Goal: Task Accomplishment & Management: Manage account settings

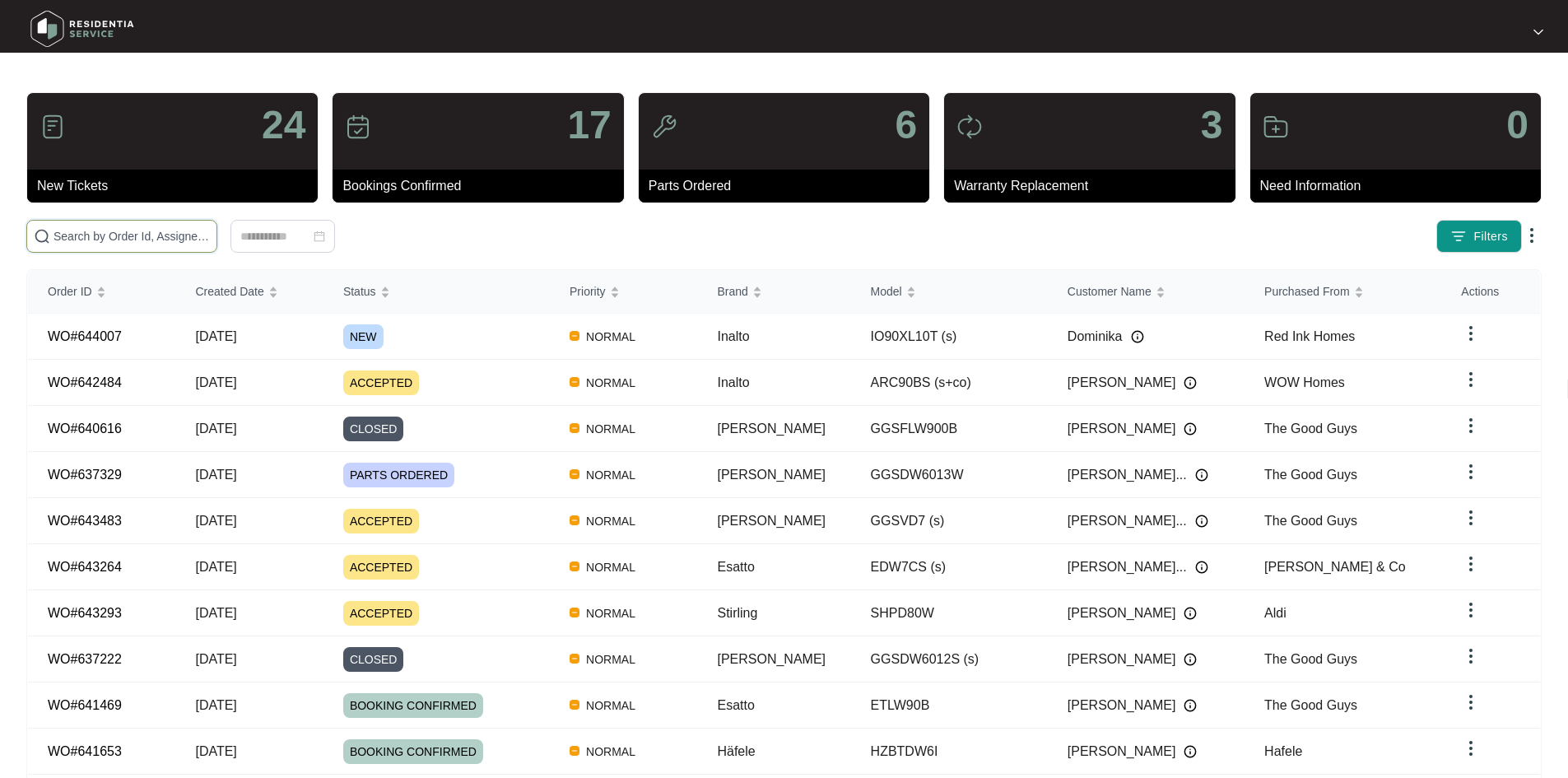
click at [210, 236] on input "text" at bounding box center [131, 236] width 156 height 18
paste input "644007"
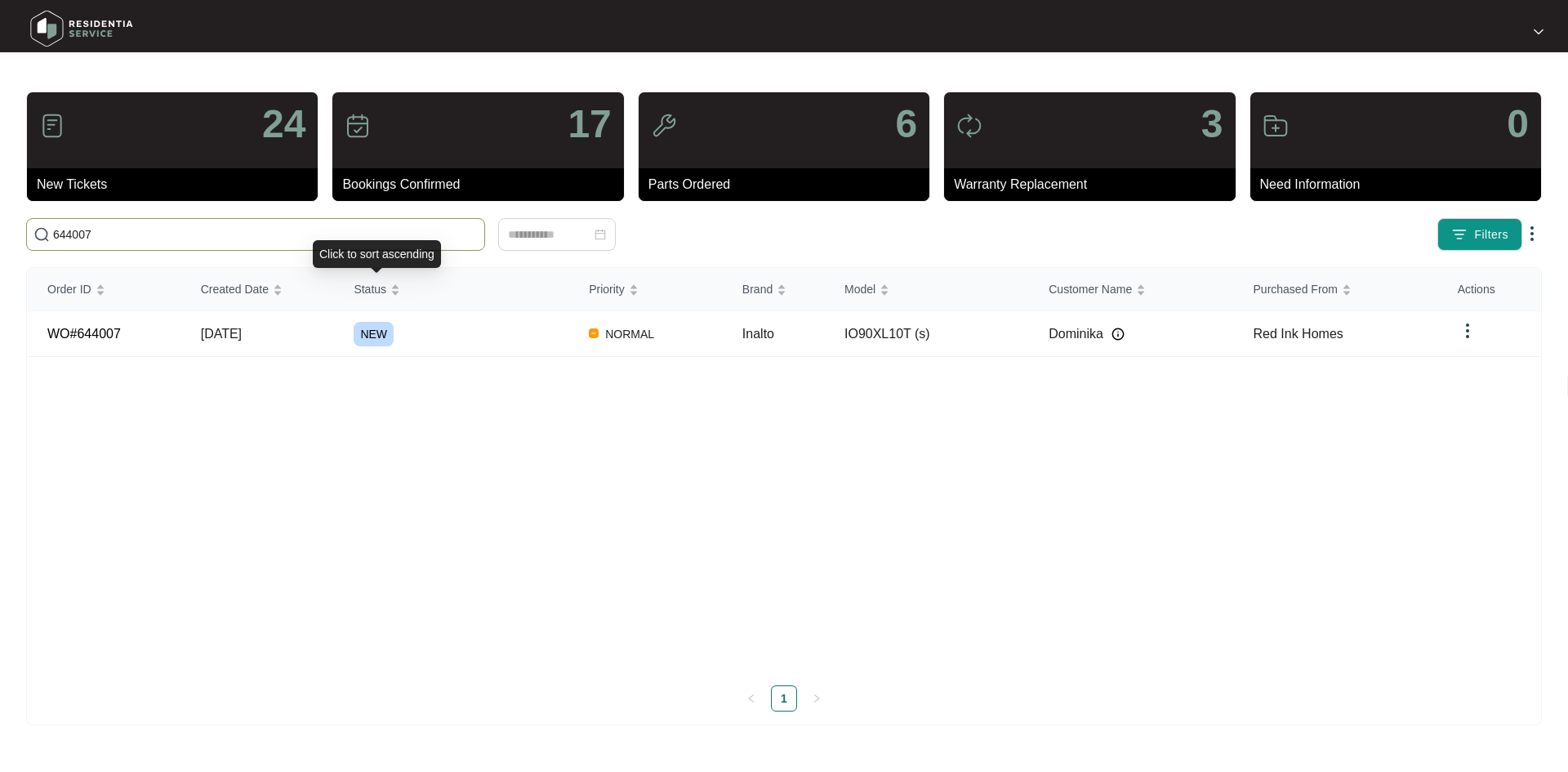
type input "644007"
click at [336, 335] on td "NEW" at bounding box center [451, 333] width 235 height 45
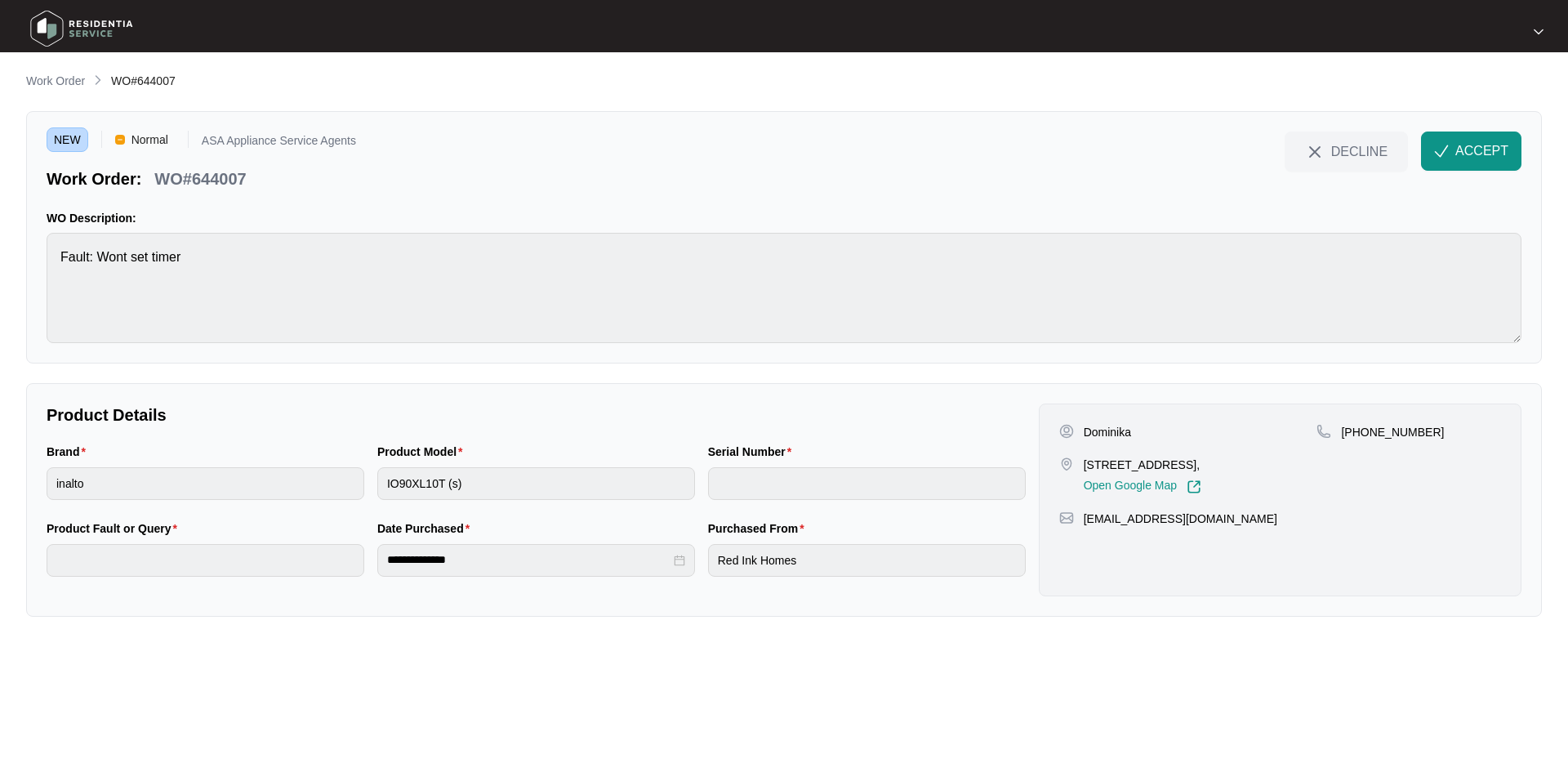
click at [1104, 433] on p "Dominika" at bounding box center [1106, 432] width 47 height 16
copy p "Dominika"
drag, startPoint x: 1078, startPoint y: 462, endPoint x: 1151, endPoint y: 468, distance: 73.2
click at [1151, 468] on div "[STREET_ADDRESS], Open Google Map" at bounding box center [1188, 475] width 258 height 38
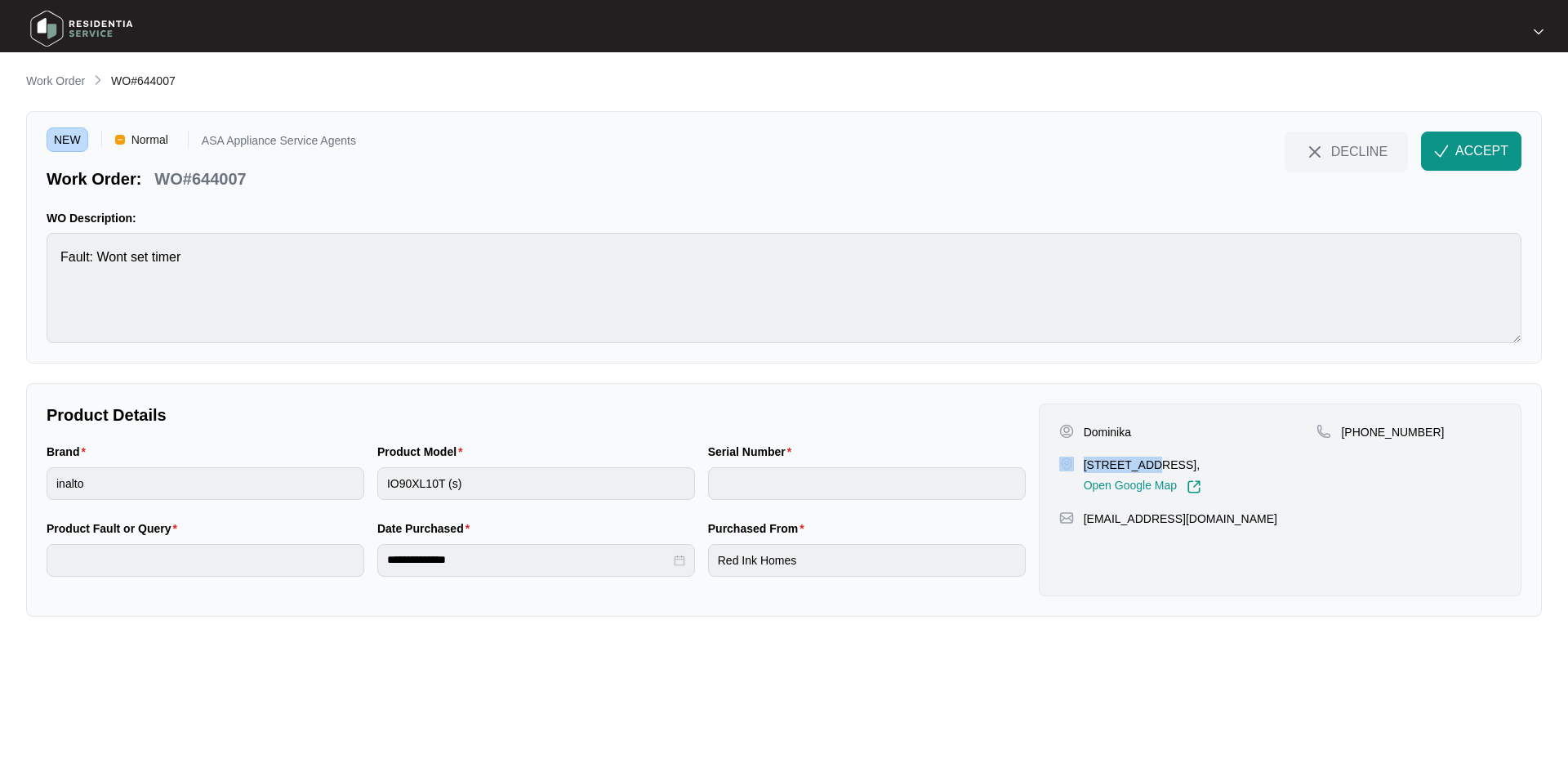
copy div "[STREET_ADDRESS],"
drag, startPoint x: 1156, startPoint y: 466, endPoint x: 1229, endPoint y: 465, distance: 73.0
click at [1201, 465] on p "[STREET_ADDRESS]," at bounding box center [1142, 464] width 118 height 16
copy p "High Wycombe"
click at [1364, 435] on p "[PHONE_NUMBER]" at bounding box center [1392, 432] width 103 height 16
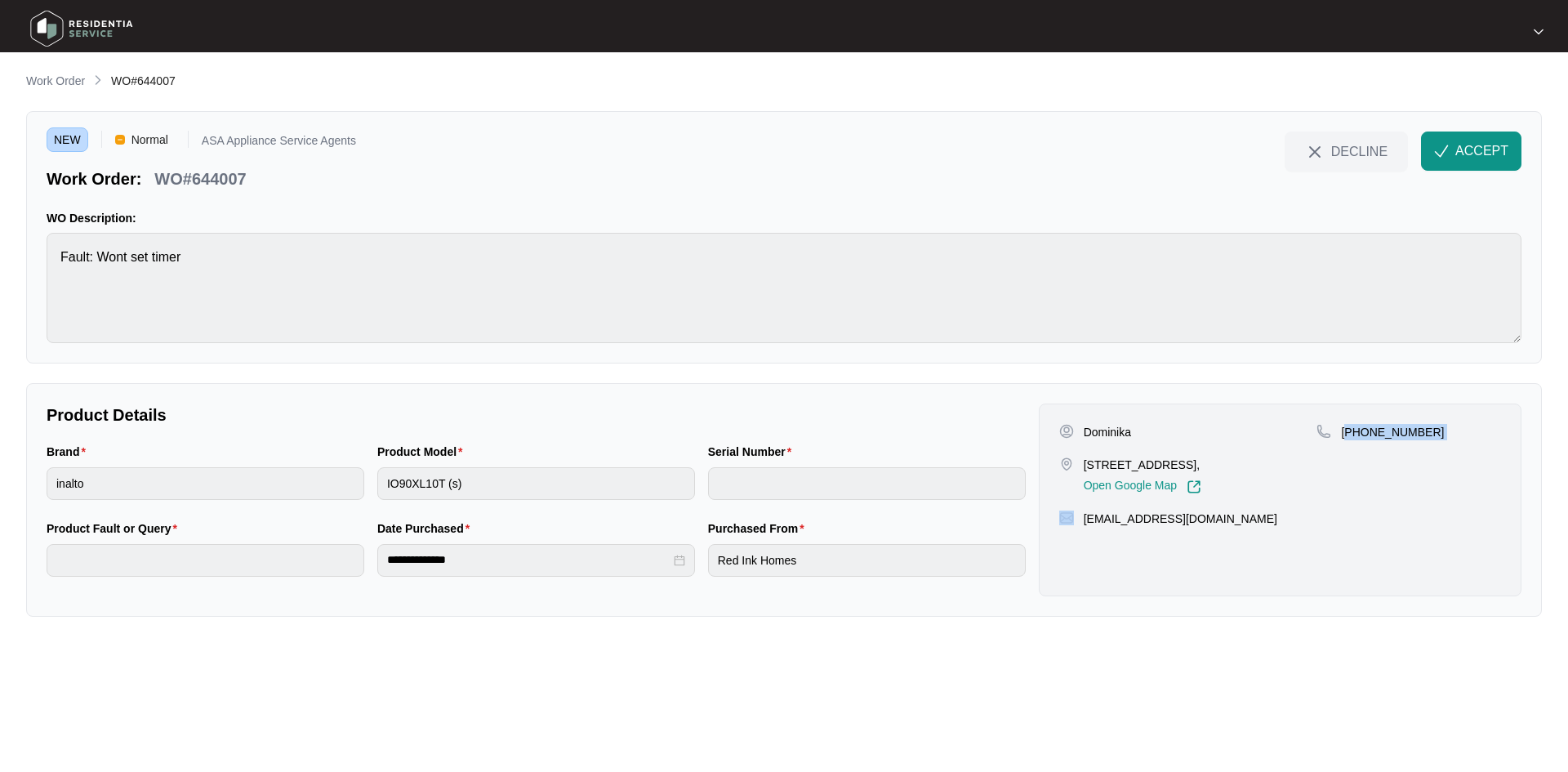
drag, startPoint x: 1364, startPoint y: 435, endPoint x: 1426, endPoint y: 443, distance: 62.5
click at [1426, 443] on div "[PHONE_NUMBER]" at bounding box center [1409, 459] width 185 height 70
click at [1410, 434] on p "[PHONE_NUMBER]" at bounding box center [1392, 432] width 103 height 16
drag, startPoint x: 1363, startPoint y: 429, endPoint x: 1447, endPoint y: 435, distance: 84.2
click at [1447, 435] on div "[PHONE_NUMBER]" at bounding box center [1409, 432] width 185 height 16
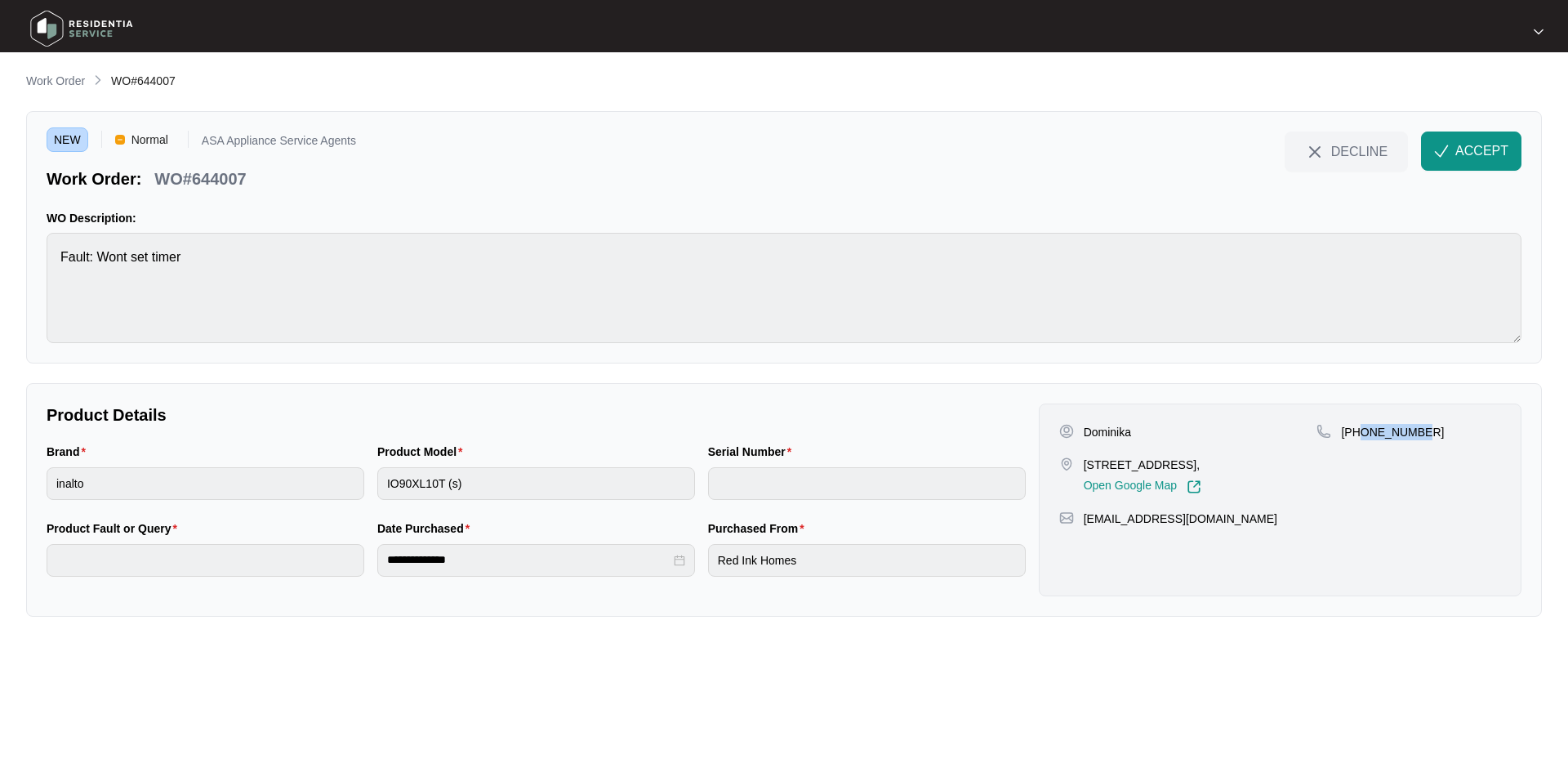
copy p "457562584"
drag, startPoint x: 1188, startPoint y: 527, endPoint x: 1084, endPoint y: 523, distance: 104.1
click at [1084, 523] on div "Dominika [STREET_ADDRESS], Open Google Map [PHONE_NUMBER] [EMAIL_ADDRESS][DOMAI…" at bounding box center [1280, 499] width 482 height 192
copy p "[EMAIL_ADDRESS][DOMAIN_NAME]"
click at [0, 269] on html "**********" at bounding box center [784, 386] width 1568 height 772
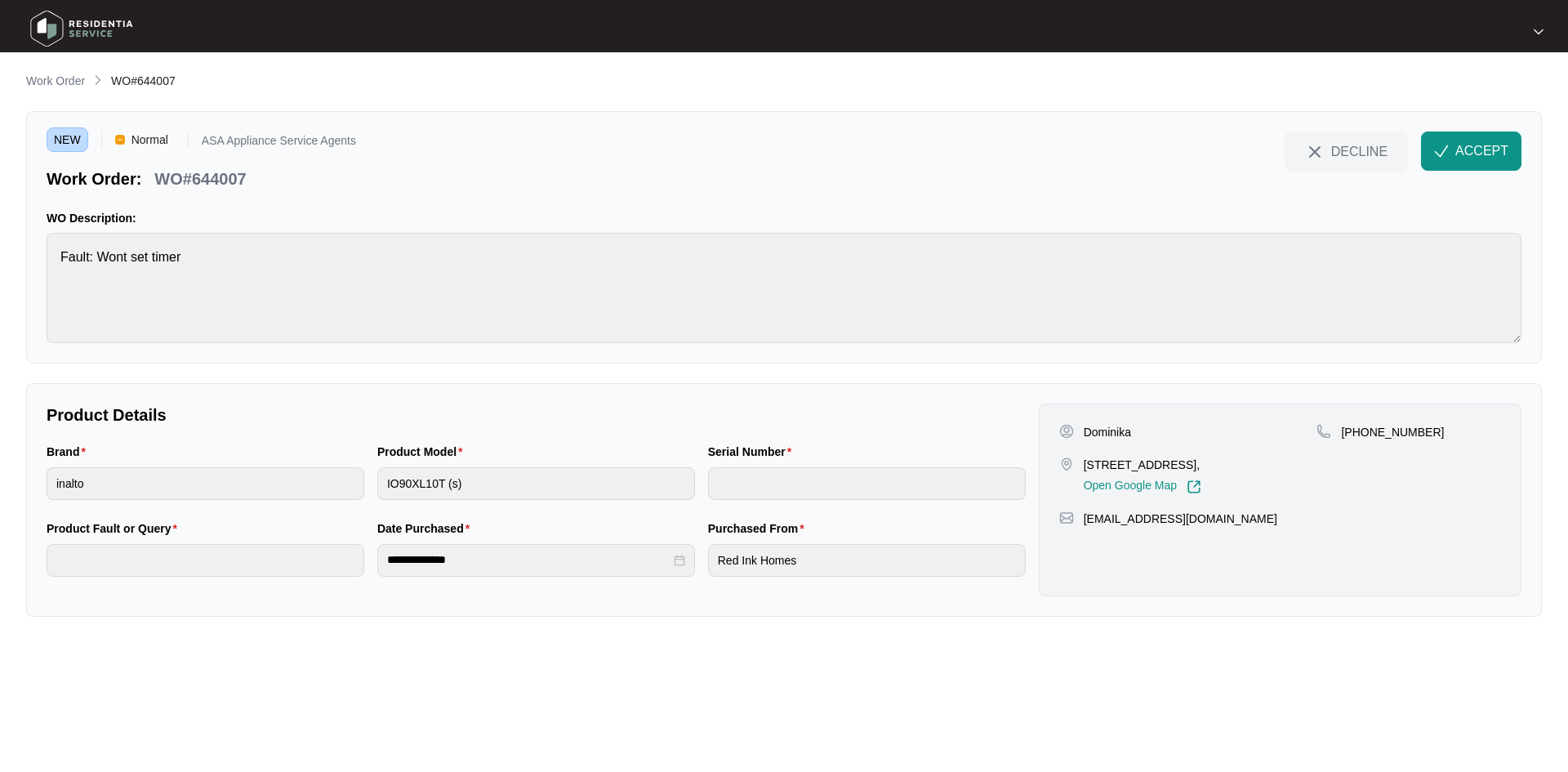
click at [374, 491] on div "Product Model IO90XL10T (s)" at bounding box center [536, 481] width 331 height 77
drag, startPoint x: 249, startPoint y: 182, endPoint x: 159, endPoint y: 183, distance: 90.0
click at [159, 183] on div "WO#644007" at bounding box center [200, 175] width 104 height 28
copy p "WO#644007"
click at [1471, 162] on button "ACCEPT" at bounding box center [1471, 151] width 100 height 39
